Goal: Task Accomplishment & Management: Use online tool/utility

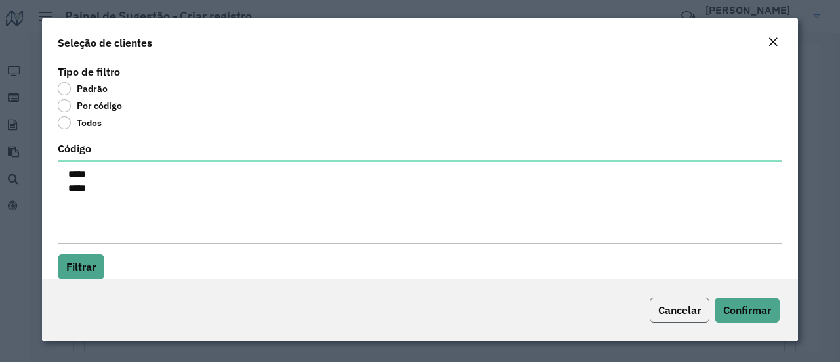
click at [680, 321] on button "Cancelar" at bounding box center [680, 309] width 60 height 25
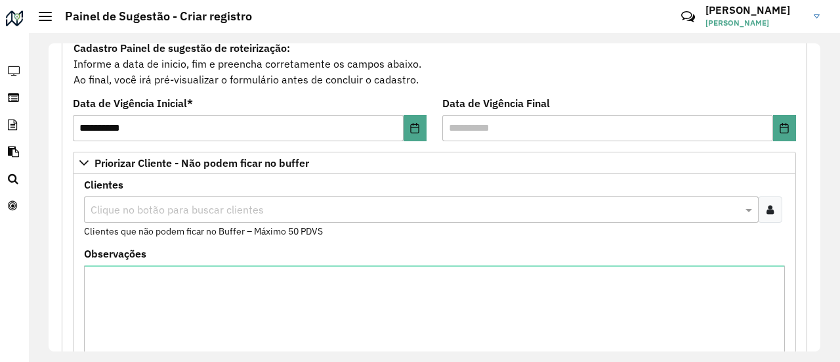
click at [43, 20] on div at bounding box center [45, 16] width 13 height 9
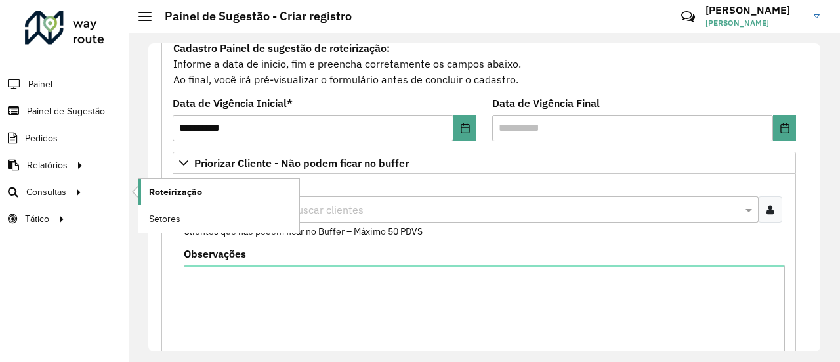
click at [168, 190] on span "Roteirização" at bounding box center [175, 192] width 53 height 14
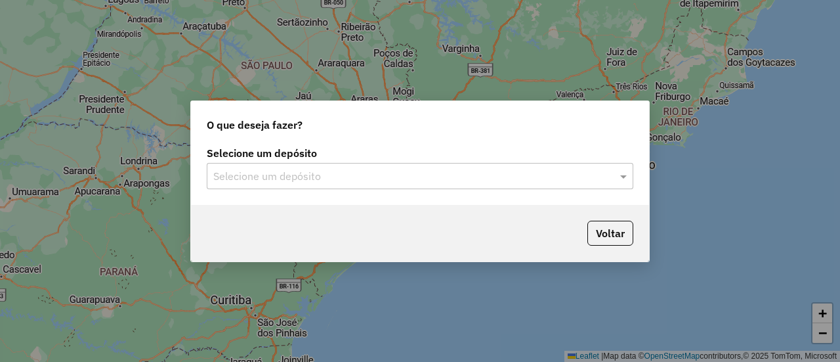
click at [291, 186] on div "Selecione um depósito" at bounding box center [420, 176] width 427 height 26
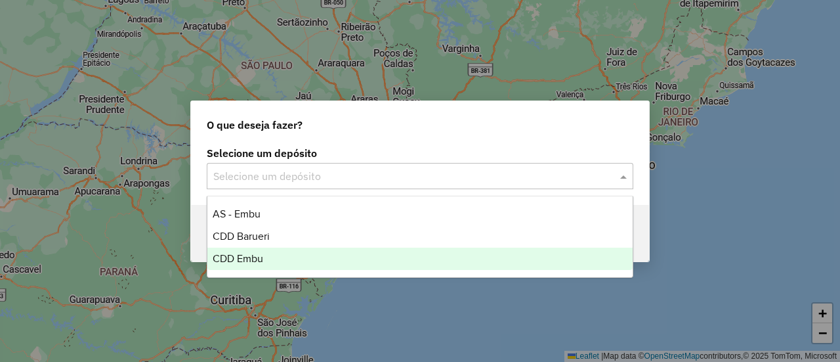
click at [256, 260] on span "CDD Embu" at bounding box center [238, 258] width 51 height 11
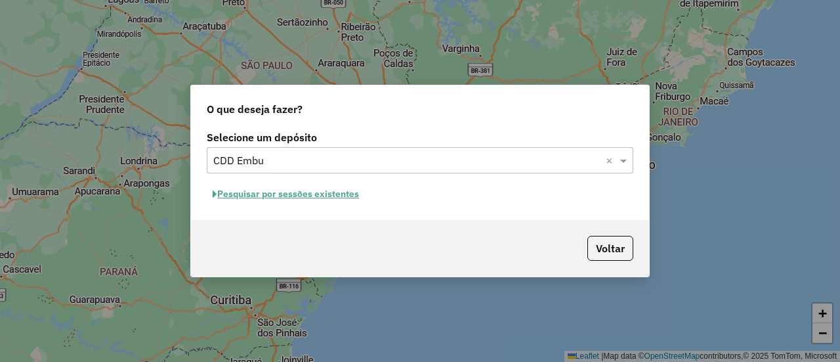
click at [322, 195] on button "Pesquisar por sessões existentes" at bounding box center [286, 194] width 158 height 20
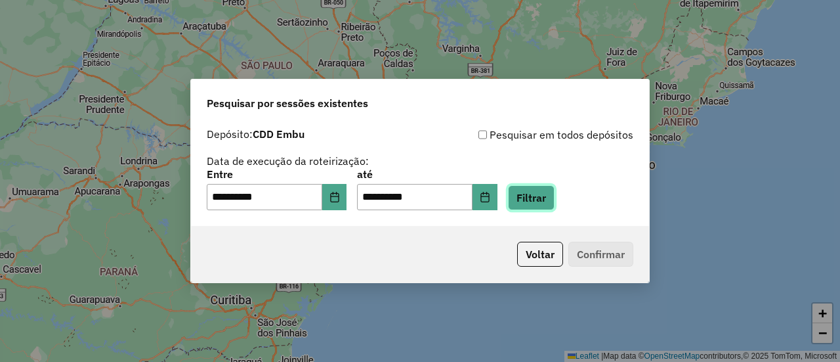
click at [545, 197] on button "Filtrar" at bounding box center [531, 197] width 47 height 25
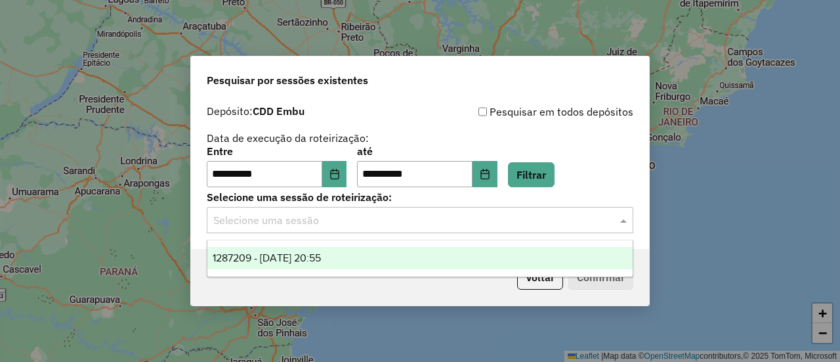
click at [383, 224] on input "text" at bounding box center [406, 221] width 387 height 16
click at [348, 251] on div "1287209 - 02/10/2025 20:55" at bounding box center [419, 258] width 425 height 22
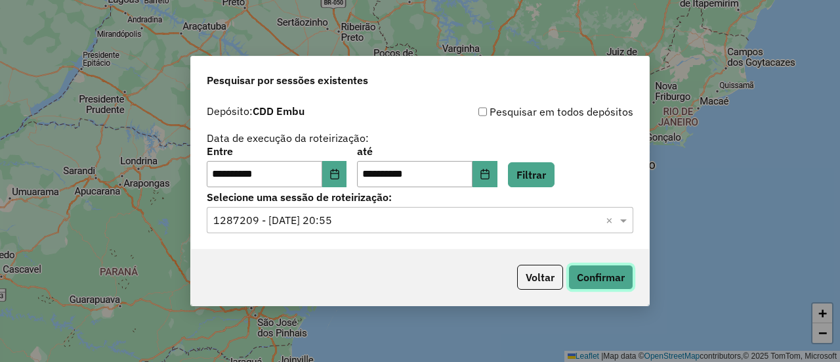
click at [620, 274] on button "Confirmar" at bounding box center [600, 276] width 65 height 25
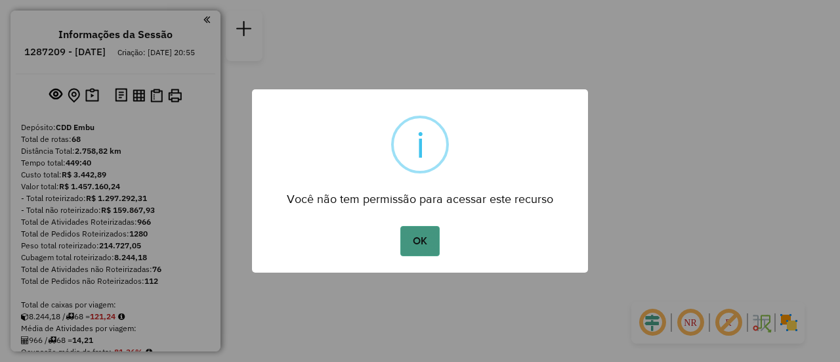
click at [407, 232] on button "OK" at bounding box center [419, 241] width 39 height 30
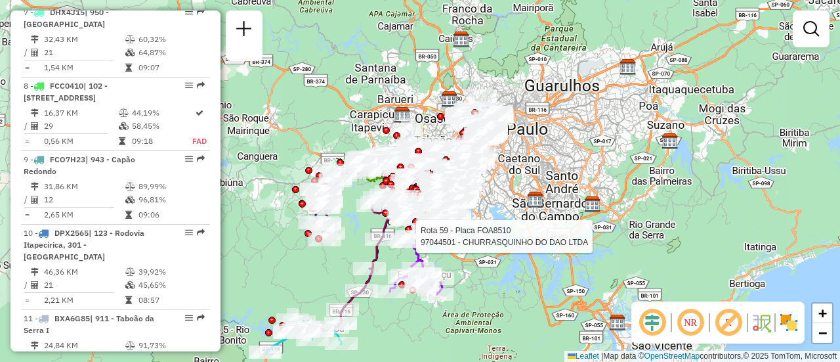
scroll to position [1792, 0]
